Goal: Task Accomplishment & Management: Use online tool/utility

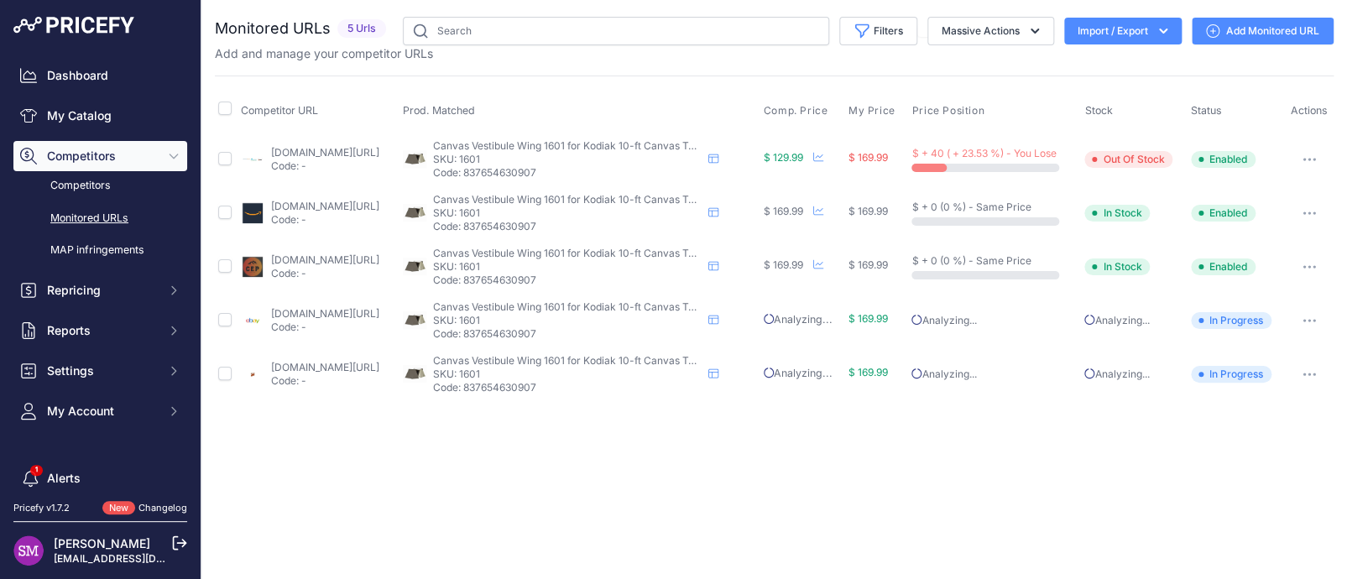
click at [368, 149] on link "[DOMAIN_NAME][URL]" at bounding box center [325, 152] width 108 height 13
click at [225, 164] on input "checkbox" at bounding box center [224, 158] width 13 height 13
checkbox input "true"
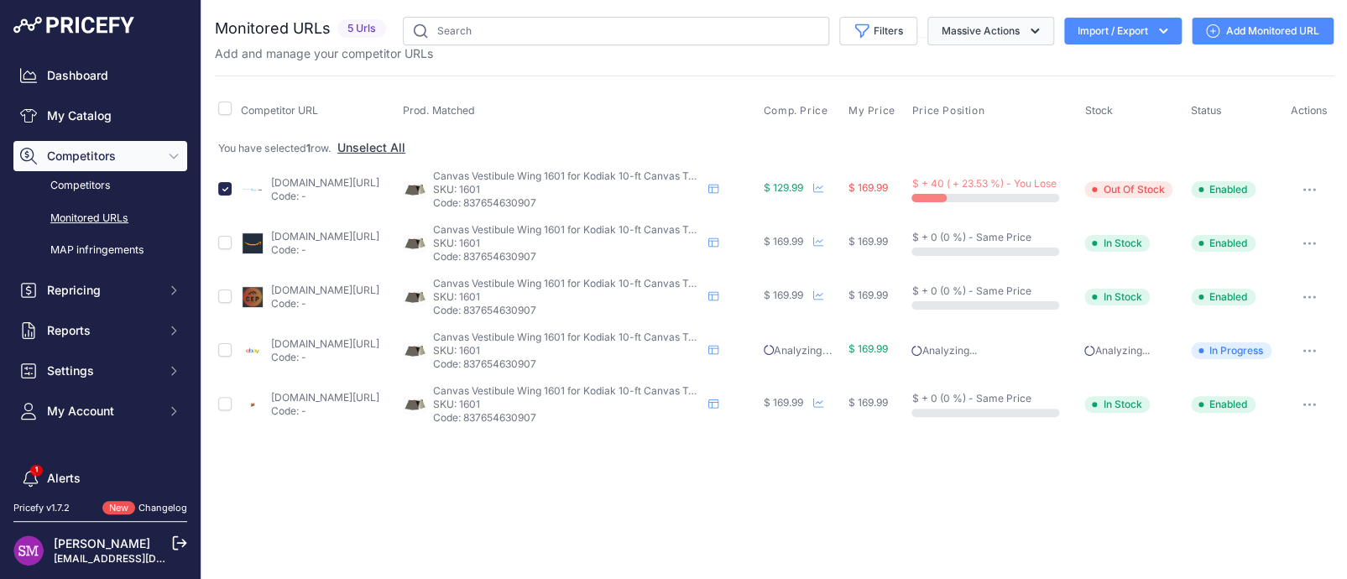
click at [940, 37] on button "Massive Actions" at bounding box center [990, 31] width 127 height 29
click at [576, 132] on td "You have selected 1 row. Unselect All" at bounding box center [774, 147] width 1118 height 31
click at [1310, 184] on button "button" at bounding box center [1309, 189] width 34 height 23
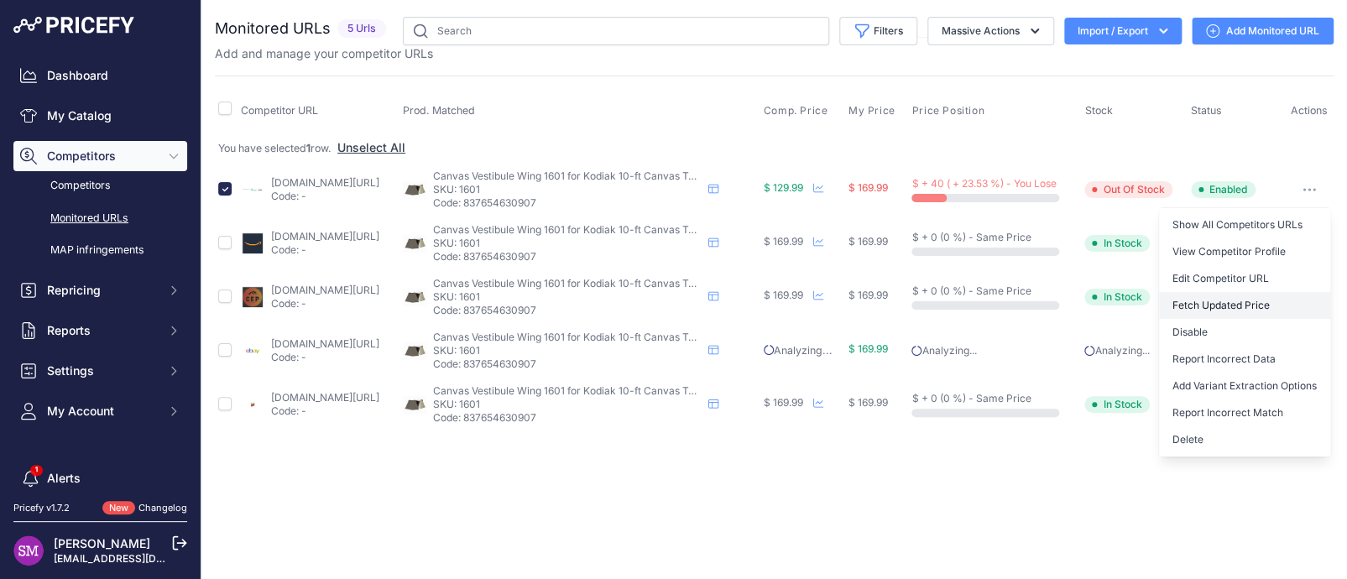
click at [1219, 305] on button "Fetch Updated Price" at bounding box center [1244, 305] width 171 height 27
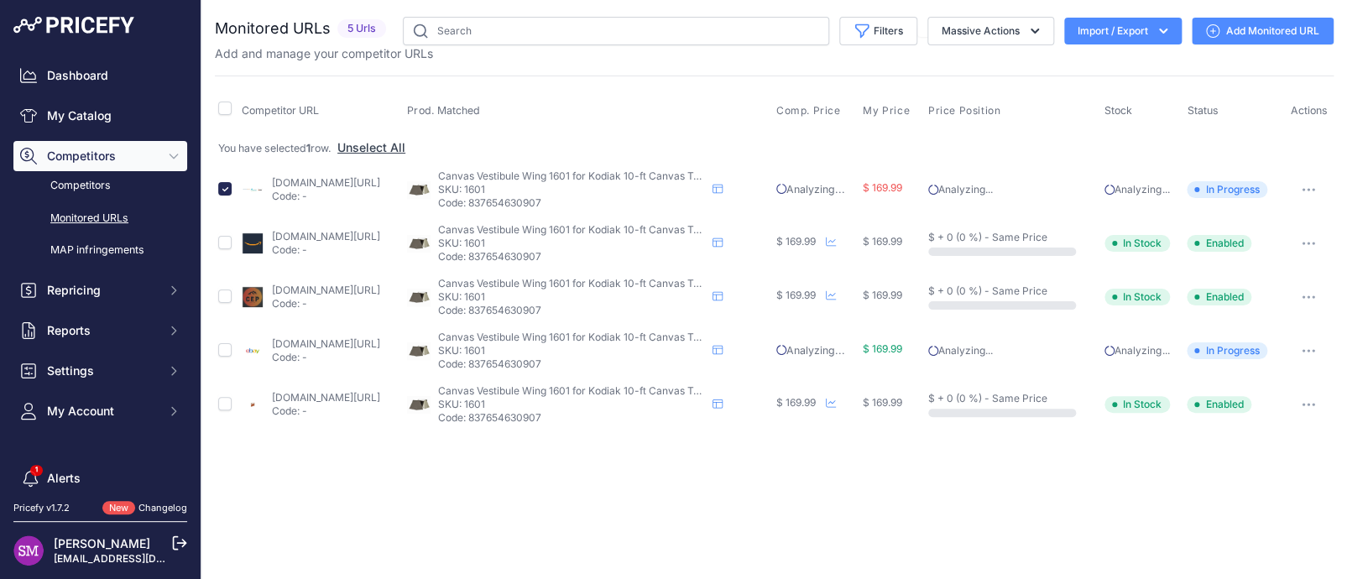
click at [290, 342] on link "ebay.com/p/2100738726?prirule_jdsnikfkfjsd=9996" at bounding box center [325, 343] width 108 height 13
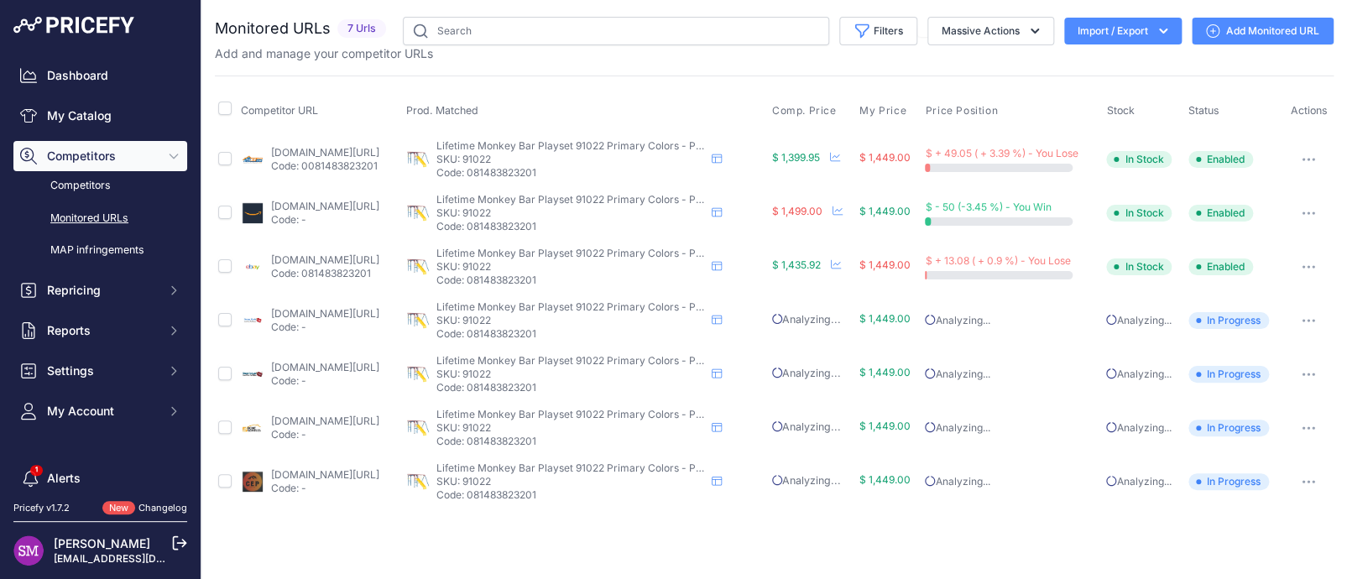
click at [329, 260] on link "[DOMAIN_NAME][URL]" at bounding box center [325, 259] width 108 height 13
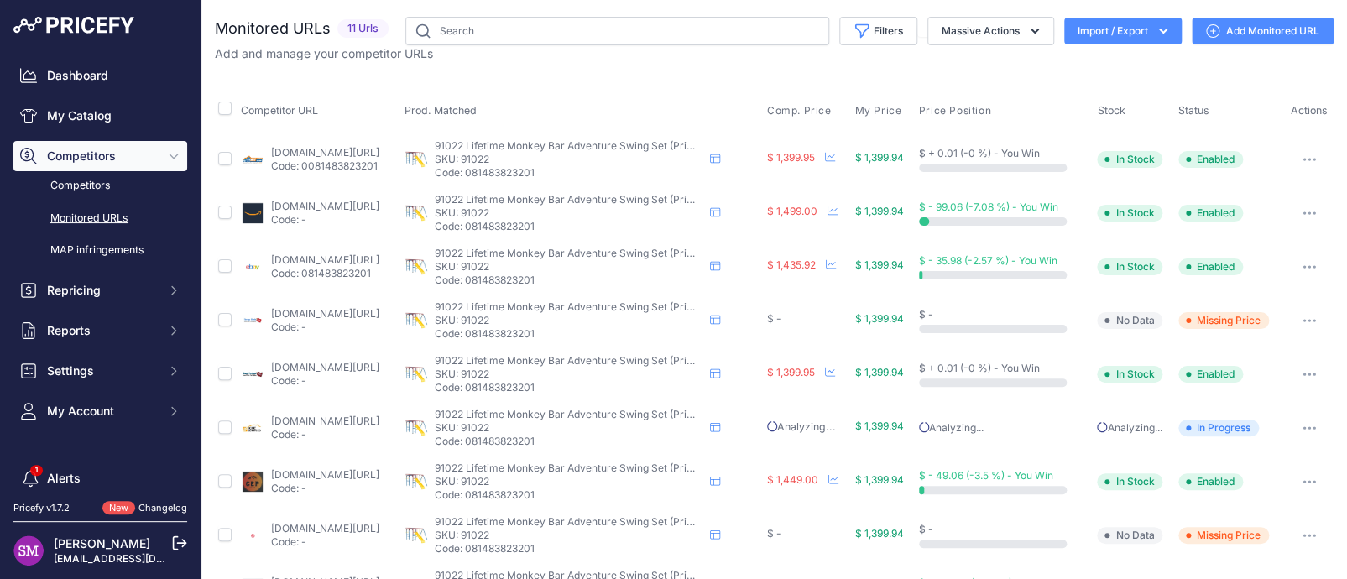
scroll to position [159, 0]
